Goal: Contribute content: Add original content to the website for others to see

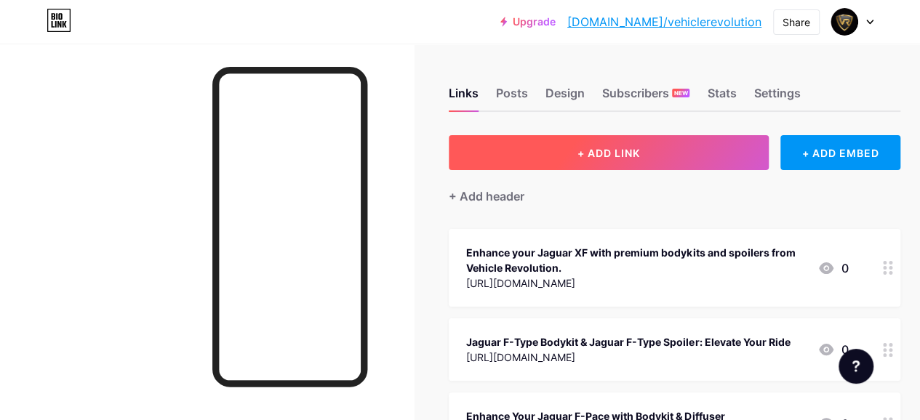
click at [607, 164] on button "+ ADD LINK" at bounding box center [609, 152] width 320 height 35
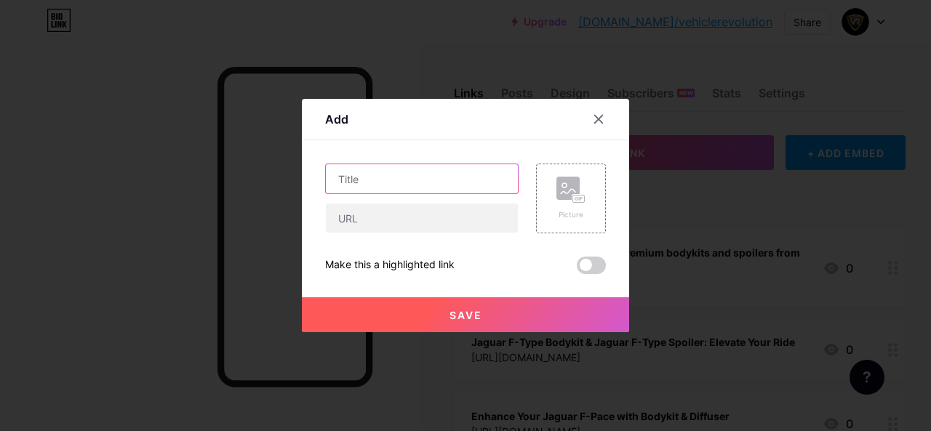
click at [410, 183] on input "text" at bounding box center [422, 178] width 192 height 29
paste input "Jaguar F Type Bodykit & Rear Spoiler Upgrades"
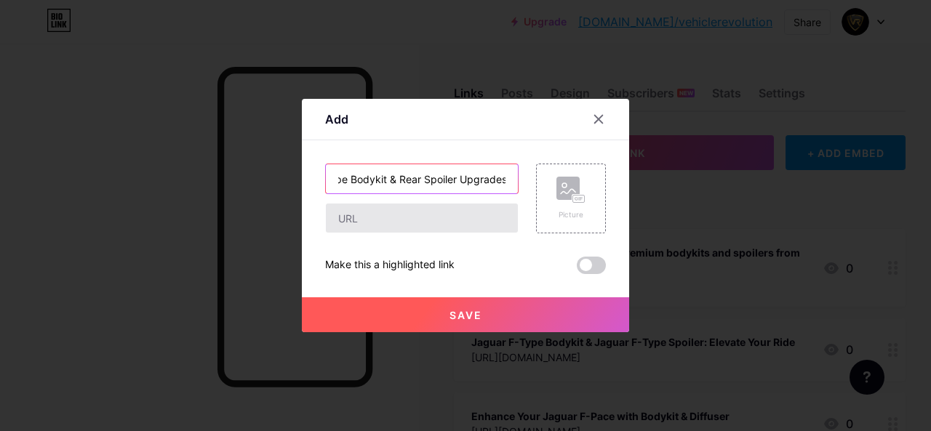
type input "Jaguar F Type Bodykit & Rear Spoiler Upgrades"
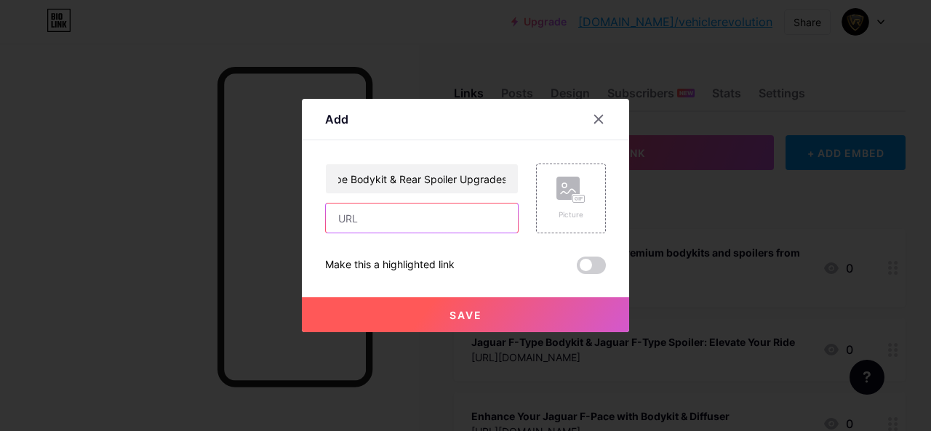
scroll to position [0, 0]
click at [438, 225] on input "text" at bounding box center [422, 218] width 192 height 29
paste input "[URL][DOMAIN_NAME]"
type input "[URL][DOMAIN_NAME]"
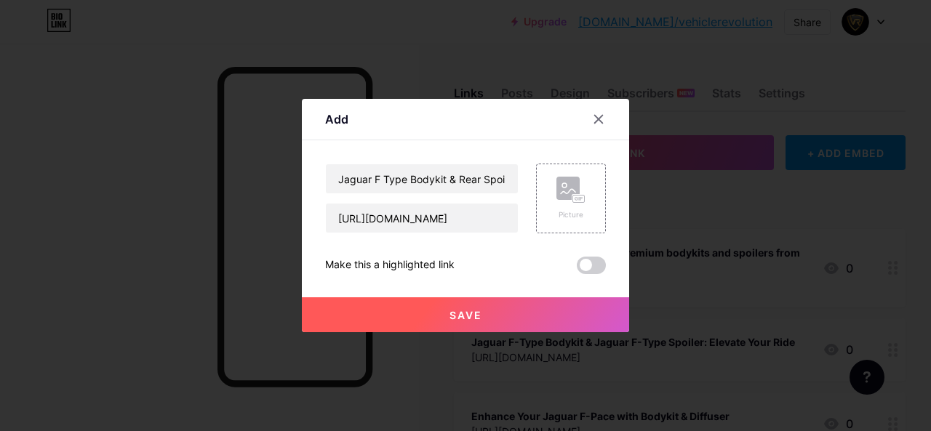
scroll to position [0, 0]
drag, startPoint x: 450, startPoint y: 311, endPoint x: 459, endPoint y: 306, distance: 9.8
click at [451, 311] on span "Save" at bounding box center [465, 315] width 33 height 12
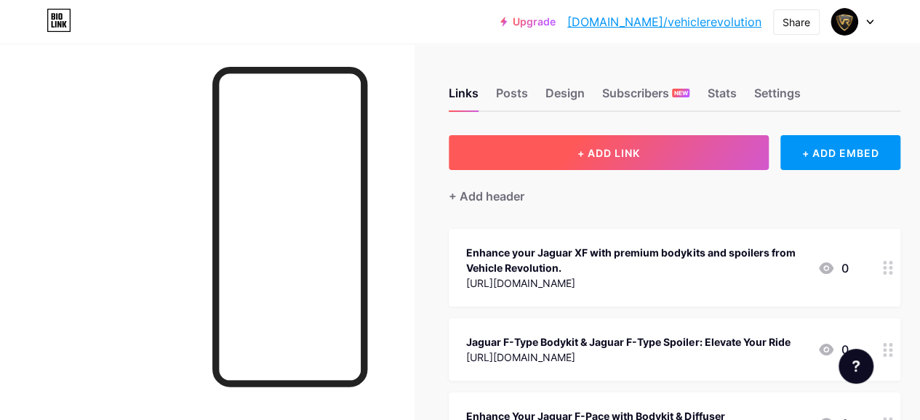
click at [524, 157] on button "+ ADD LINK" at bounding box center [609, 152] width 320 height 35
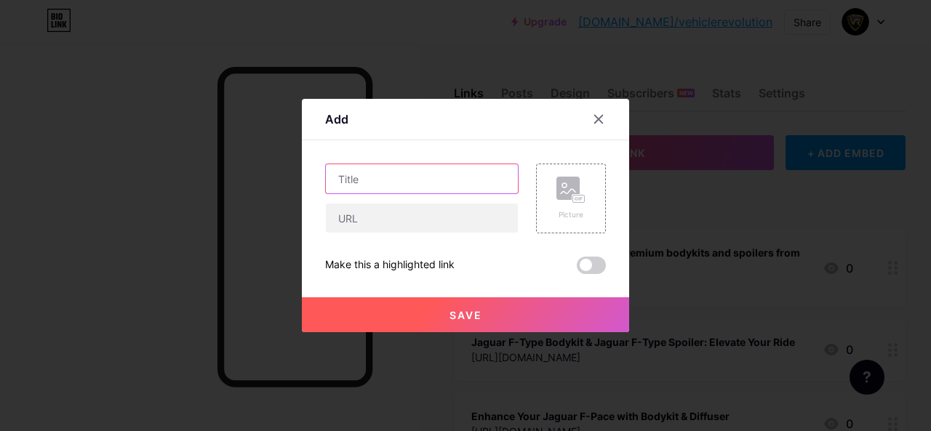
click at [368, 183] on input "text" at bounding box center [422, 178] width 192 height 29
paste input "Jaguar XK Body Kit & XE XF Spoiler Upgrades"
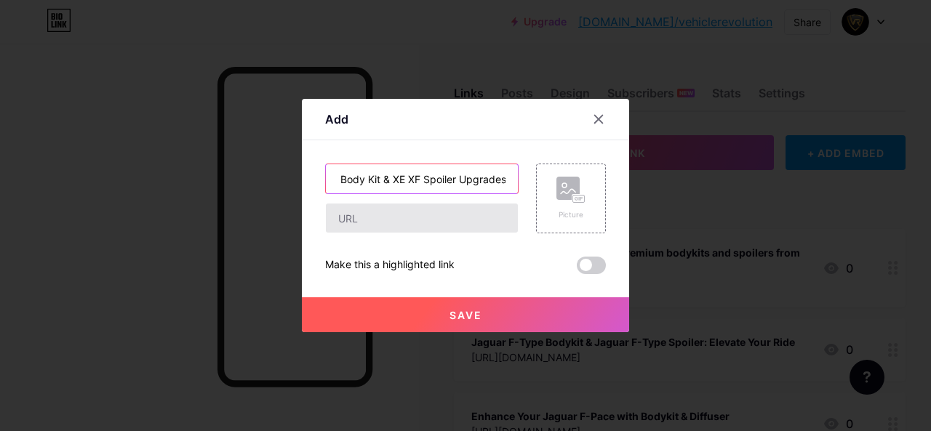
type input "Jaguar XK Body Kit & XE XF Spoiler Upgrades"
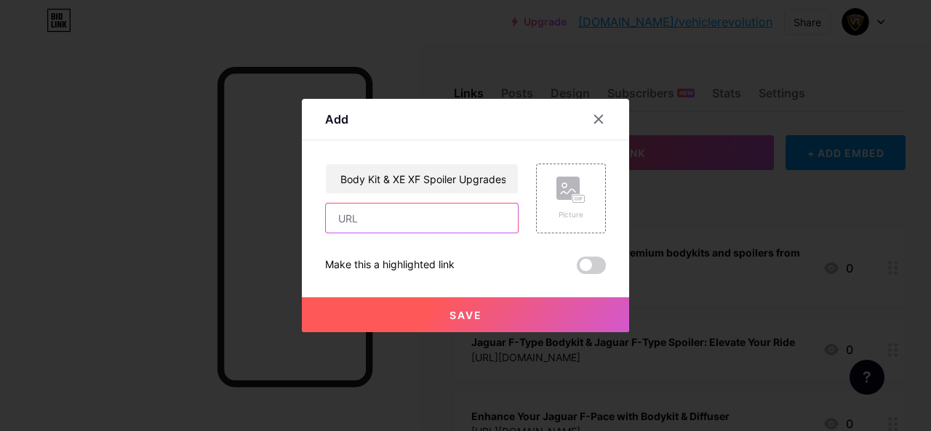
click at [369, 217] on input "text" at bounding box center [422, 218] width 192 height 29
paste input "[URL][DOMAIN_NAME]"
type input "[URL][DOMAIN_NAME]"
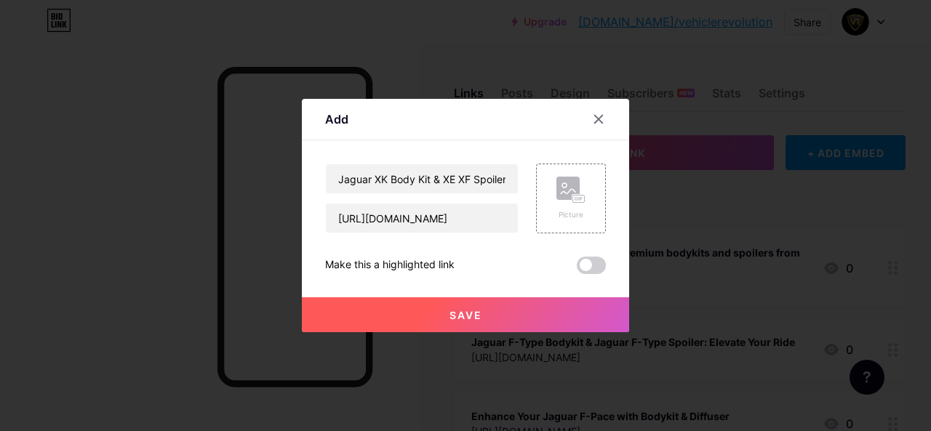
scroll to position [0, 0]
click at [449, 316] on span "Save" at bounding box center [465, 315] width 33 height 12
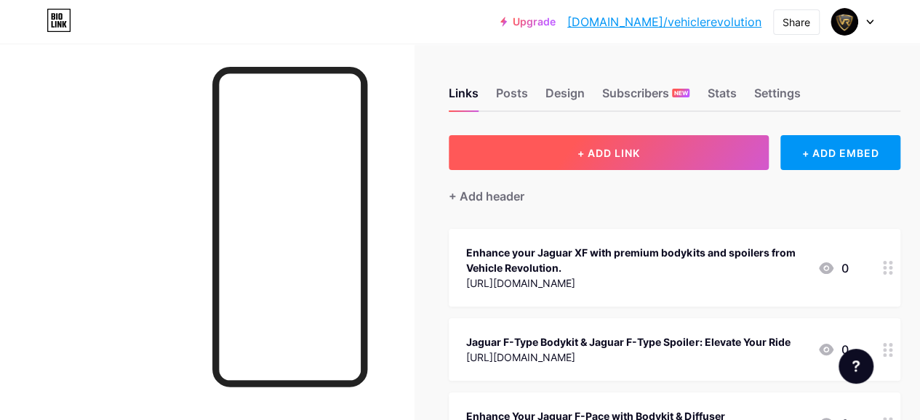
click at [508, 150] on button "+ ADD LINK" at bounding box center [609, 152] width 320 height 35
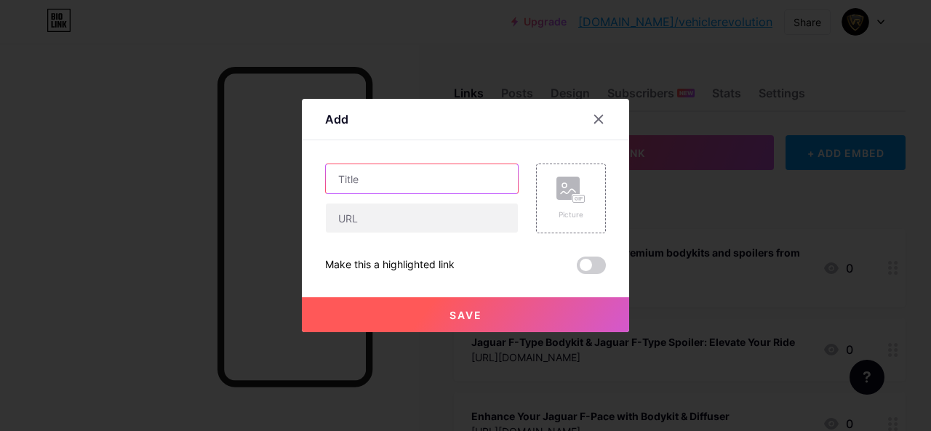
click at [388, 178] on input "text" at bounding box center [422, 178] width 192 height 29
paste input "Jaguar F Type Bodykit & Rear Spoiler Upgrades"
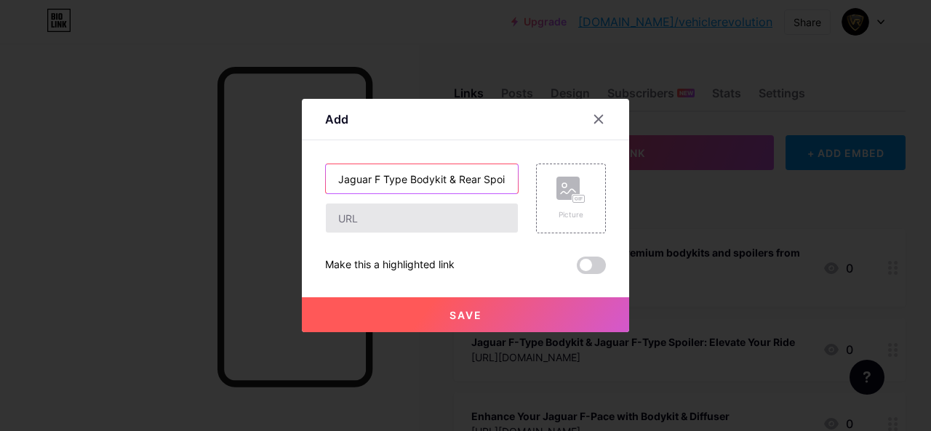
scroll to position [0, 60]
type input "Jaguar F Type Bodykit & Rear Spoiler Upgrades"
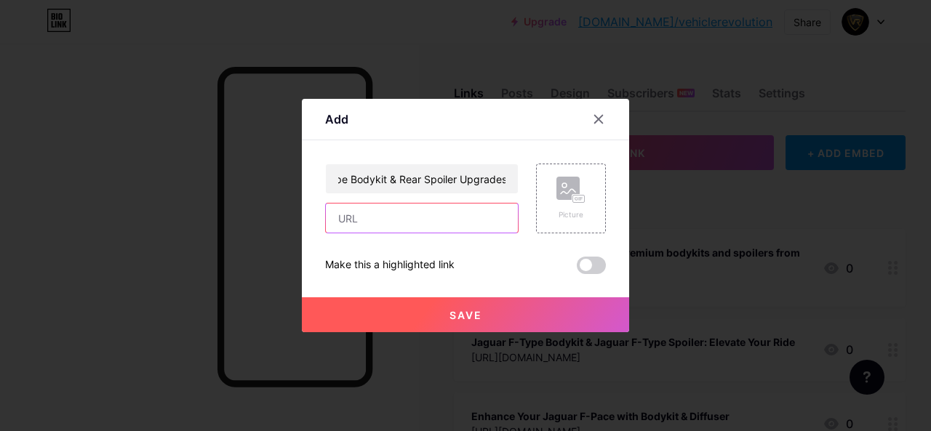
scroll to position [0, 0]
click at [405, 221] on input "text" at bounding box center [422, 218] width 192 height 29
paste input "[URL][DOMAIN_NAME]"
type input "[URL][DOMAIN_NAME]"
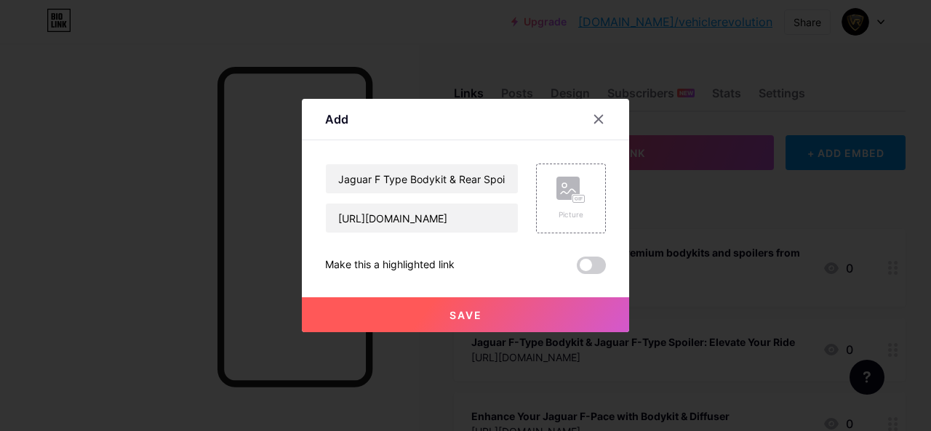
scroll to position [0, 0]
click at [479, 306] on button "Save" at bounding box center [465, 314] width 327 height 35
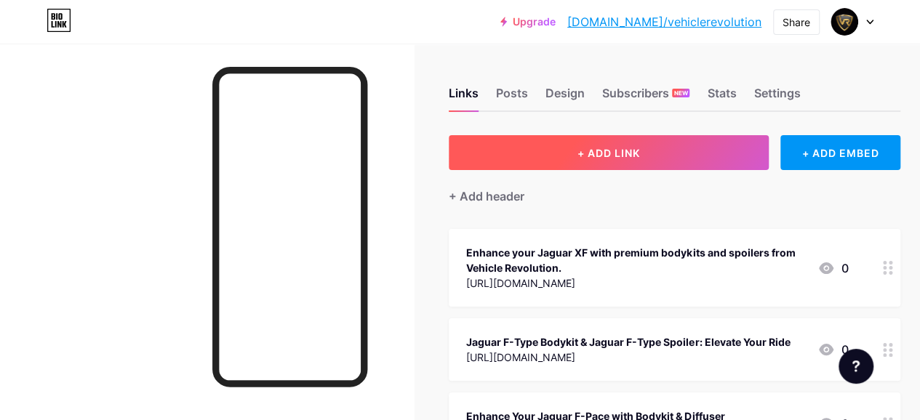
click at [490, 149] on button "+ ADD LINK" at bounding box center [609, 152] width 320 height 35
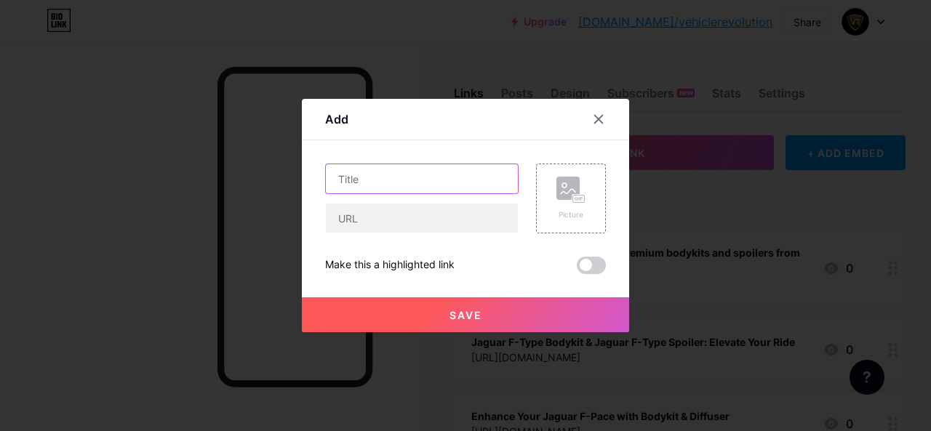
click at [409, 167] on input "text" at bounding box center [422, 178] width 192 height 29
paste input "Upgrade Your Jaguar XK XF XE with Body Kits & Spoilers"
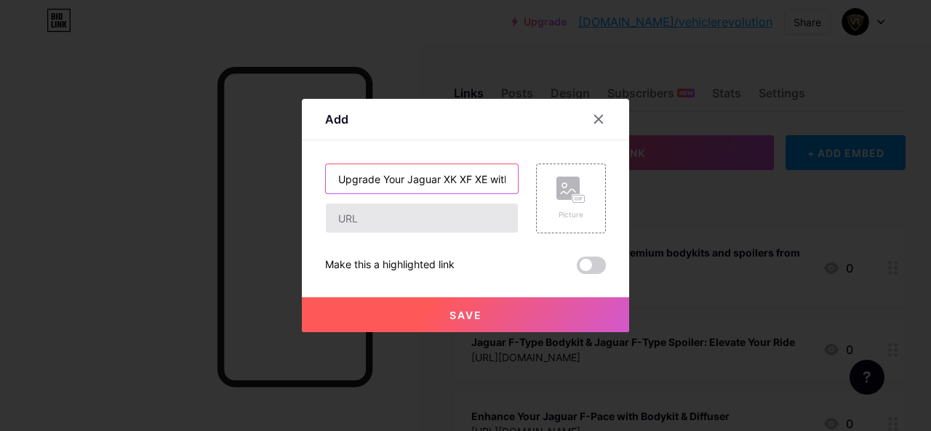
scroll to position [0, 103]
type input "Upgrade Your Jaguar XK XF XE with Body Kits & Spoilers"
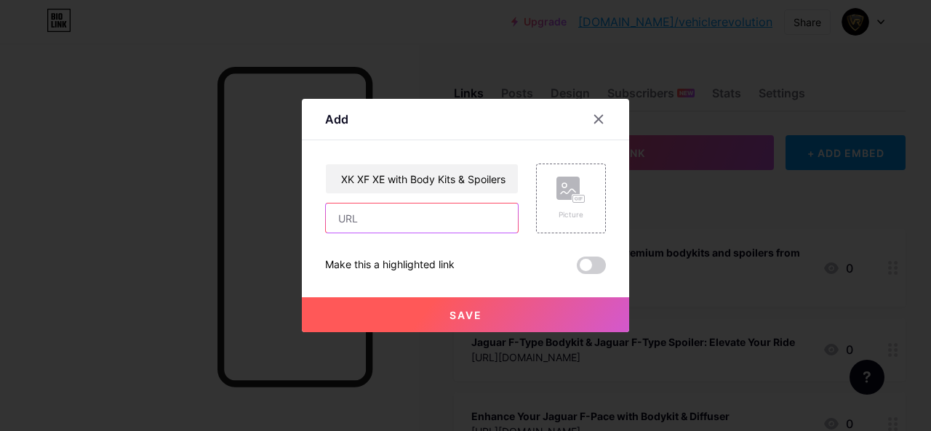
scroll to position [0, 0]
click at [425, 231] on input "text" at bounding box center [422, 218] width 192 height 29
paste input "[URL][DOMAIN_NAME]"
type input "[URL][DOMAIN_NAME]"
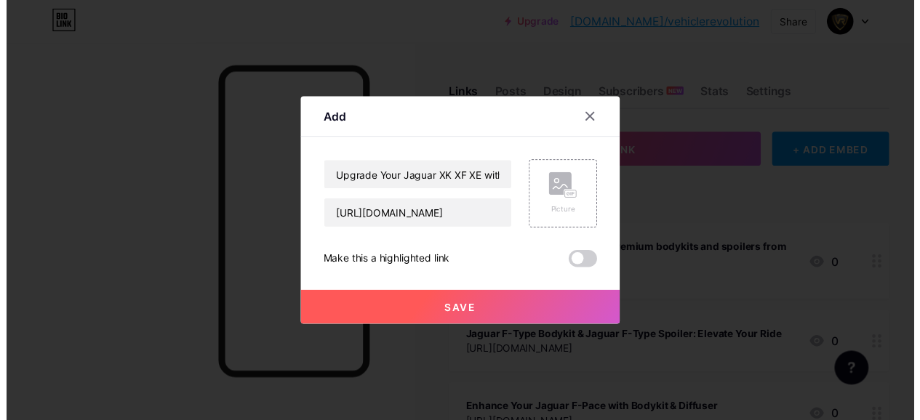
scroll to position [0, 0]
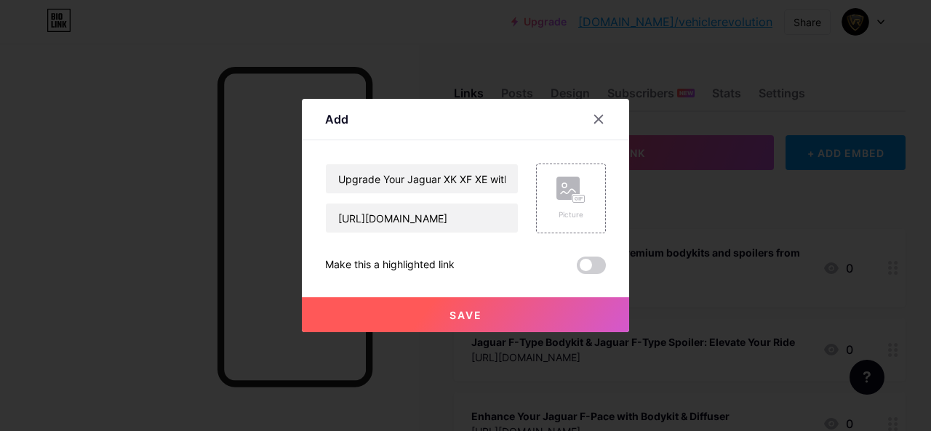
click at [491, 311] on button "Save" at bounding box center [465, 314] width 327 height 35
